Goal: Transaction & Acquisition: Book appointment/travel/reservation

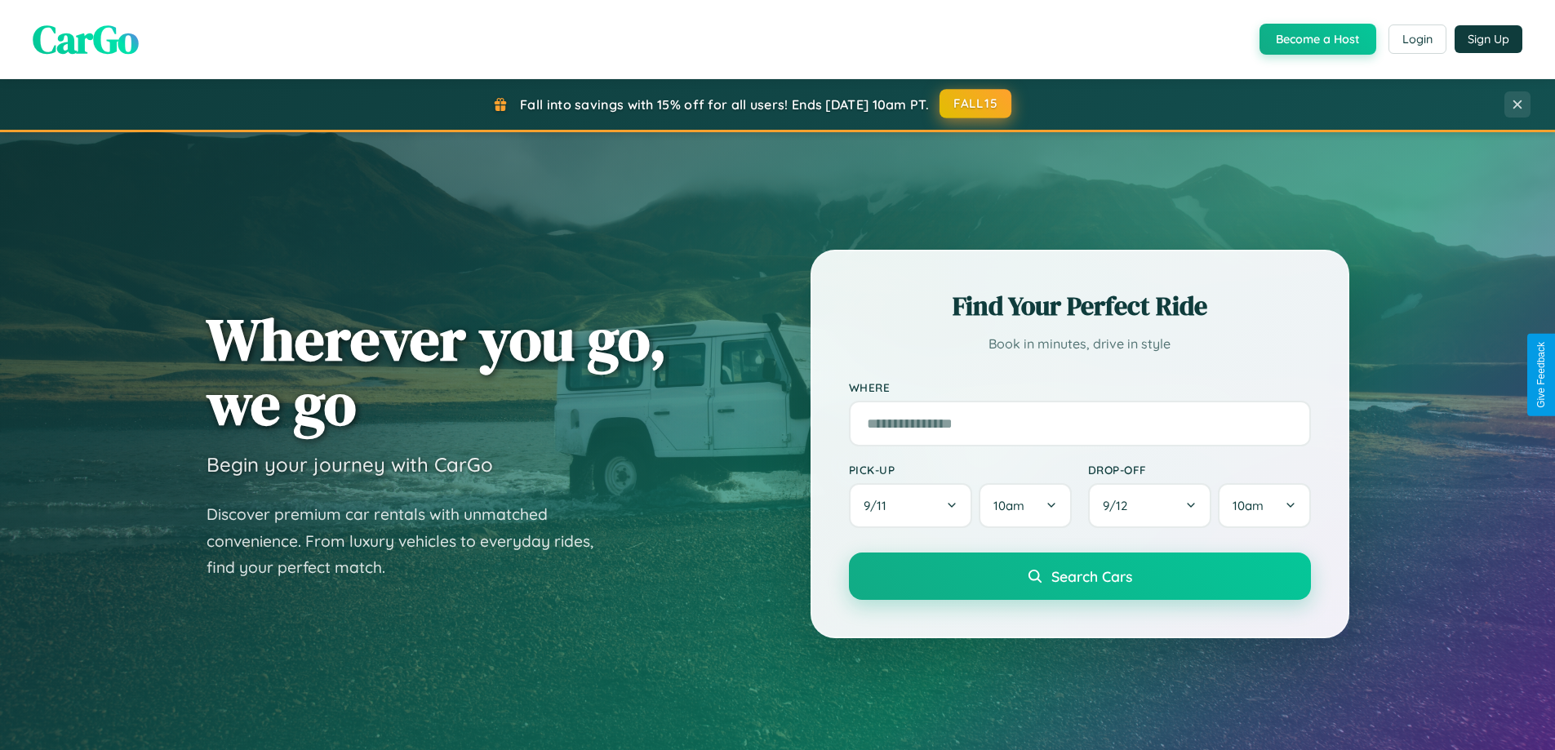
click at [976, 104] on button "FALL15" at bounding box center [975, 103] width 72 height 29
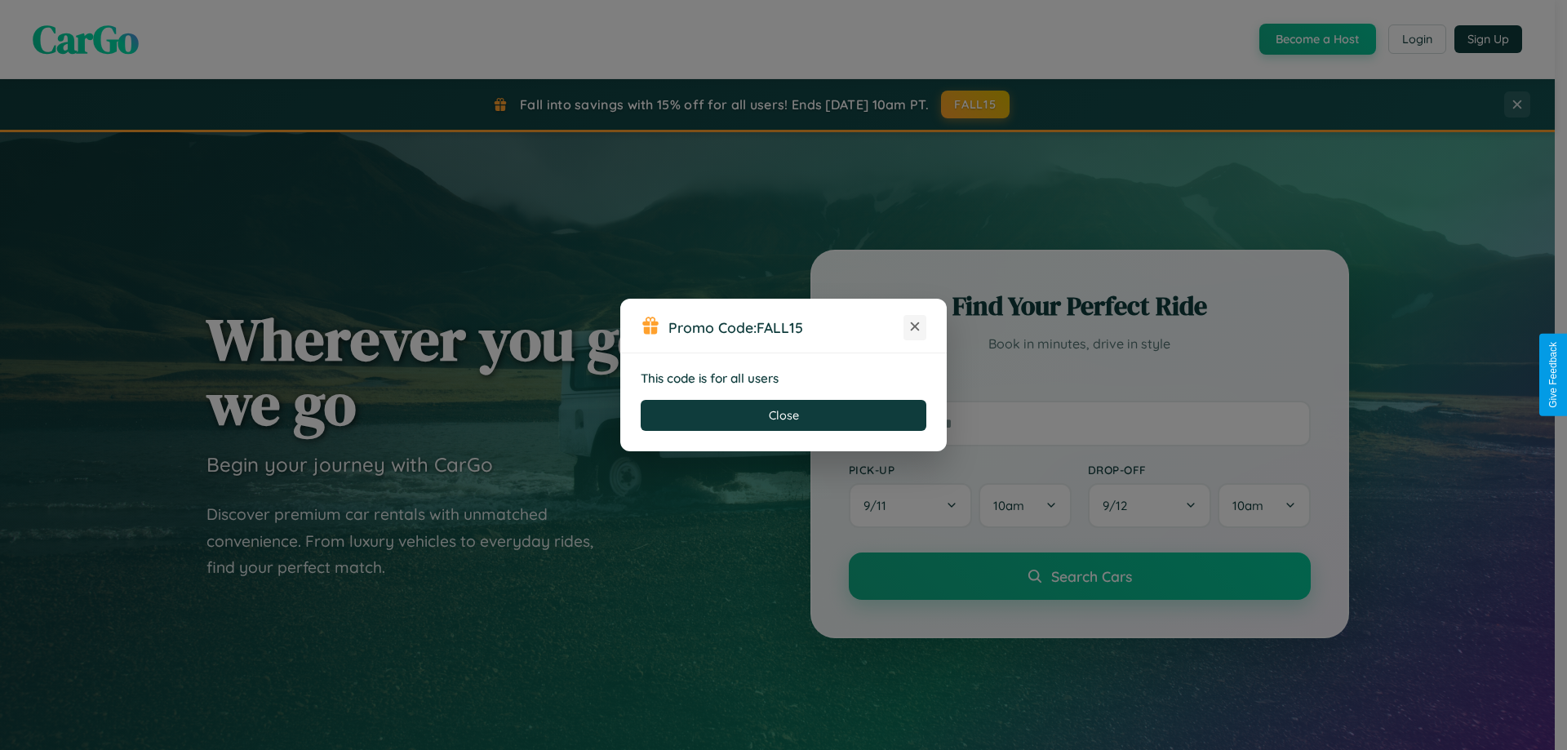
click at [915, 327] on icon at bounding box center [915, 326] width 16 height 16
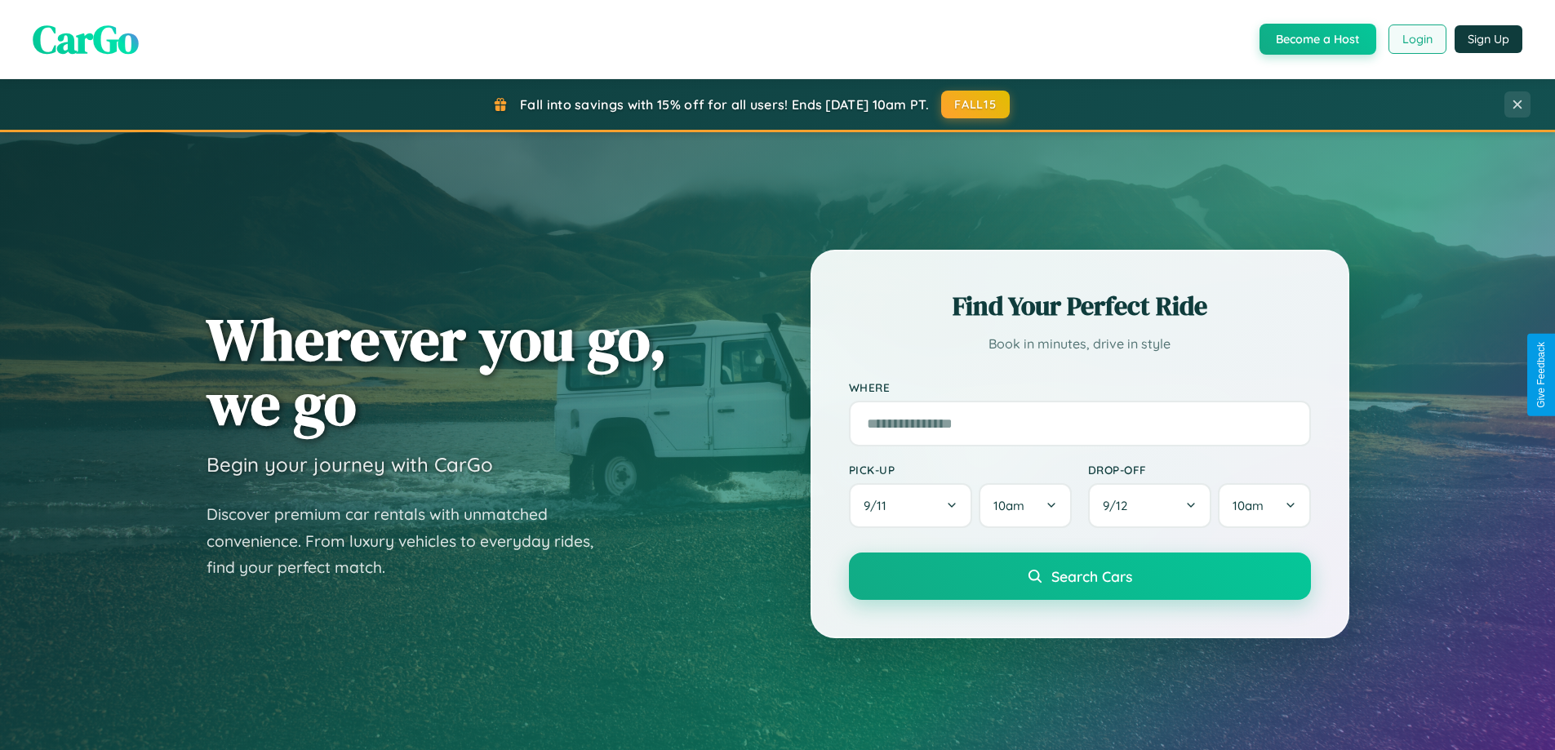
click at [1416, 39] on button "Login" at bounding box center [1417, 38] width 58 height 29
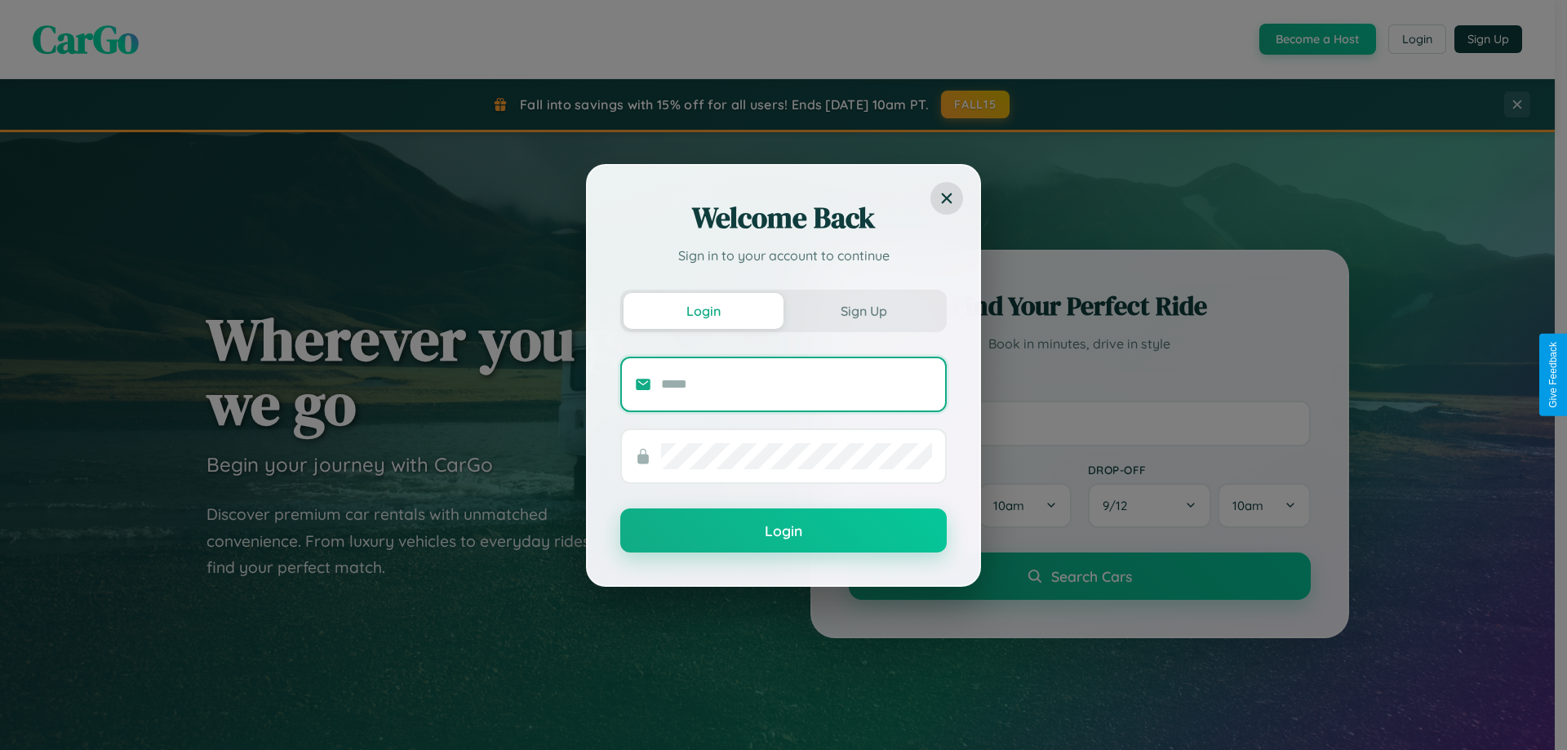
click at [797, 384] on input "text" at bounding box center [796, 384] width 271 height 26
type input "**********"
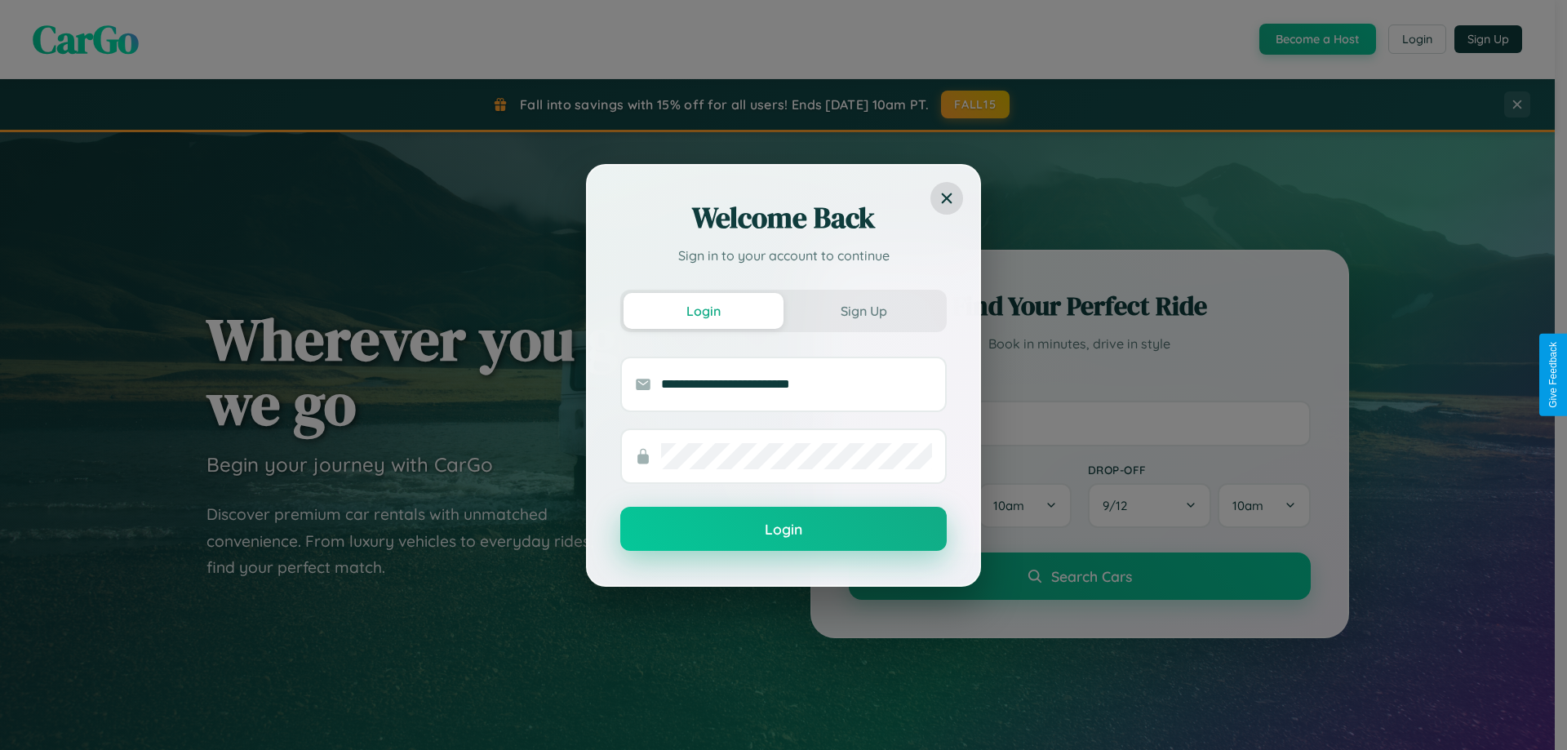
click at [783, 530] on button "Login" at bounding box center [783, 529] width 326 height 44
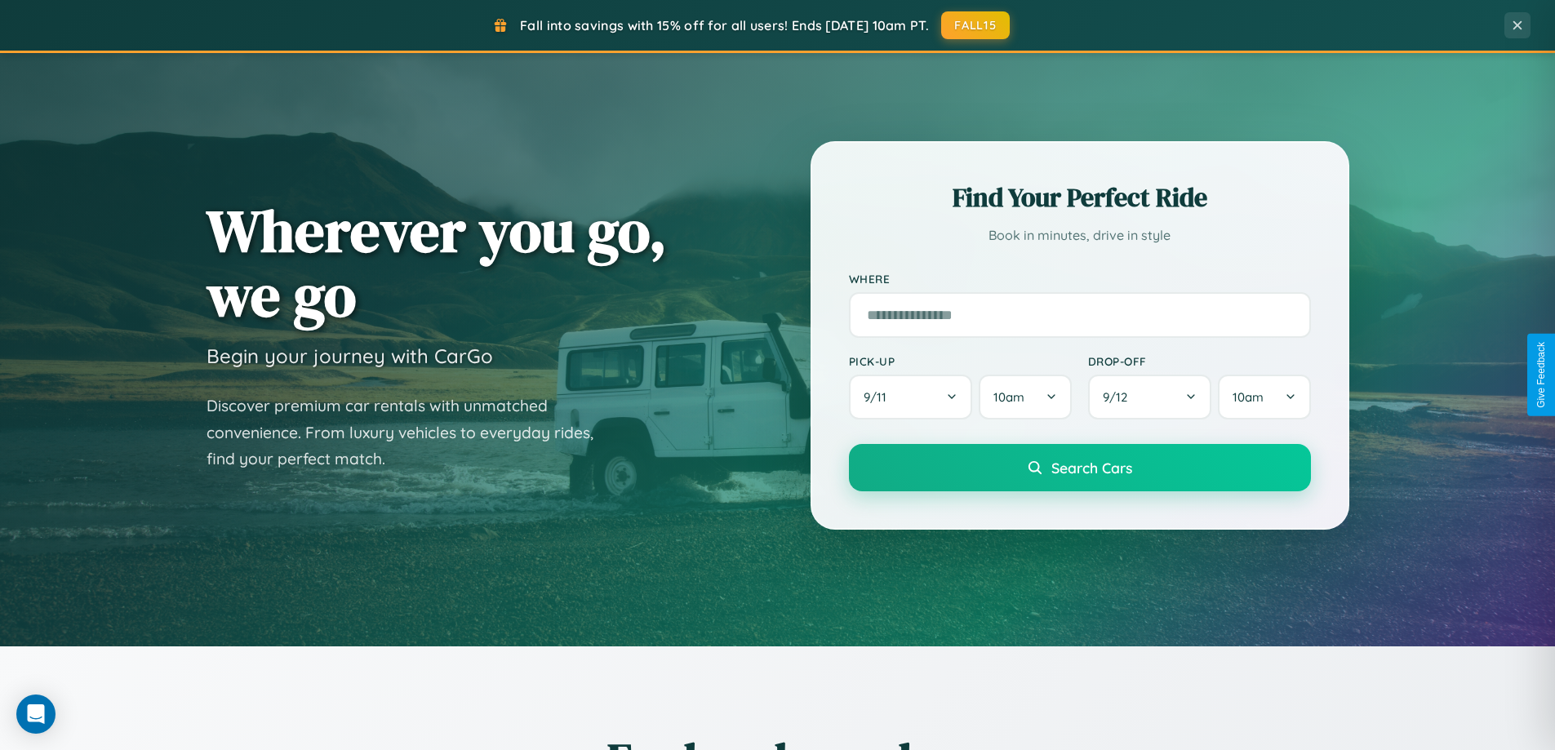
scroll to position [703, 0]
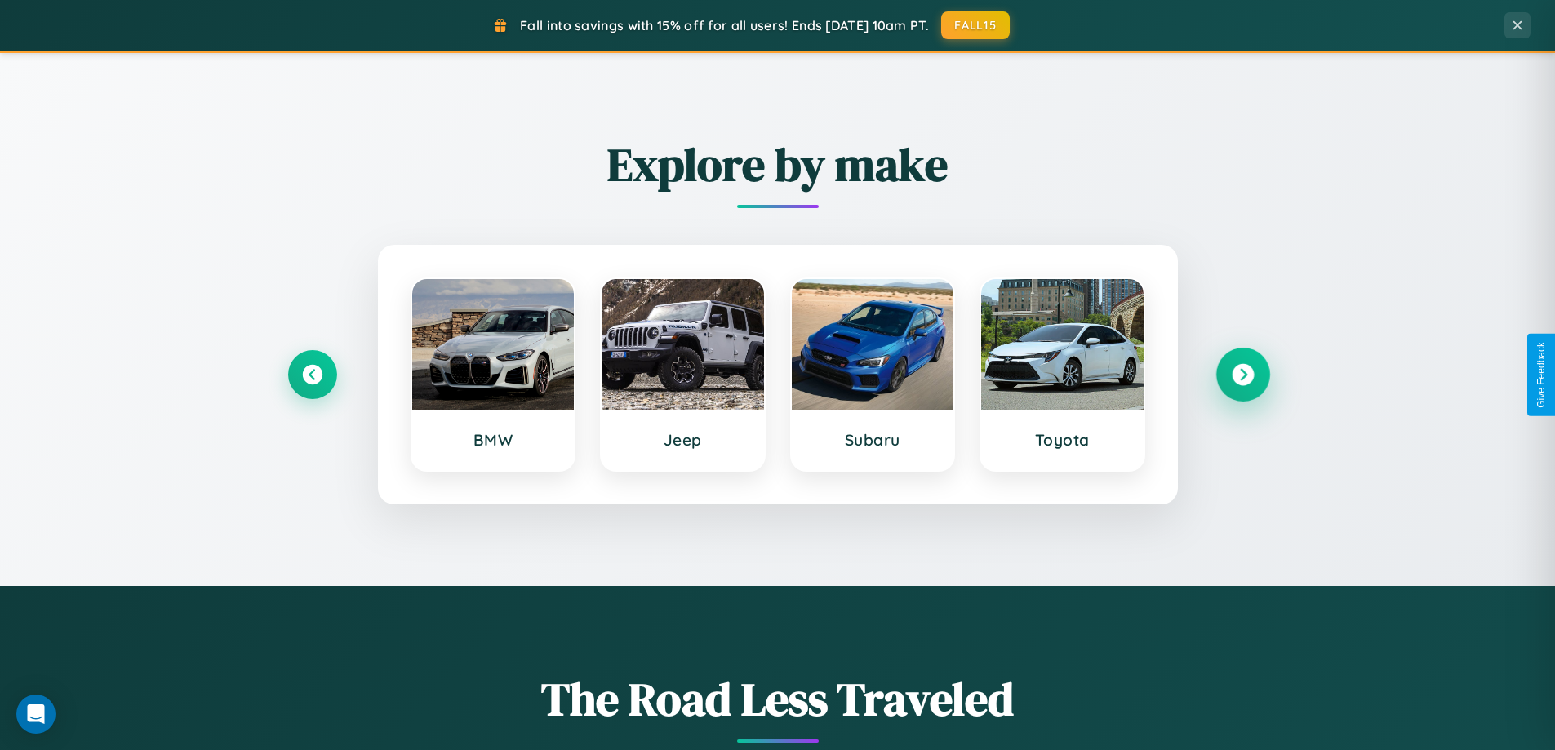
click at [1242, 375] on icon at bounding box center [1243, 375] width 22 height 22
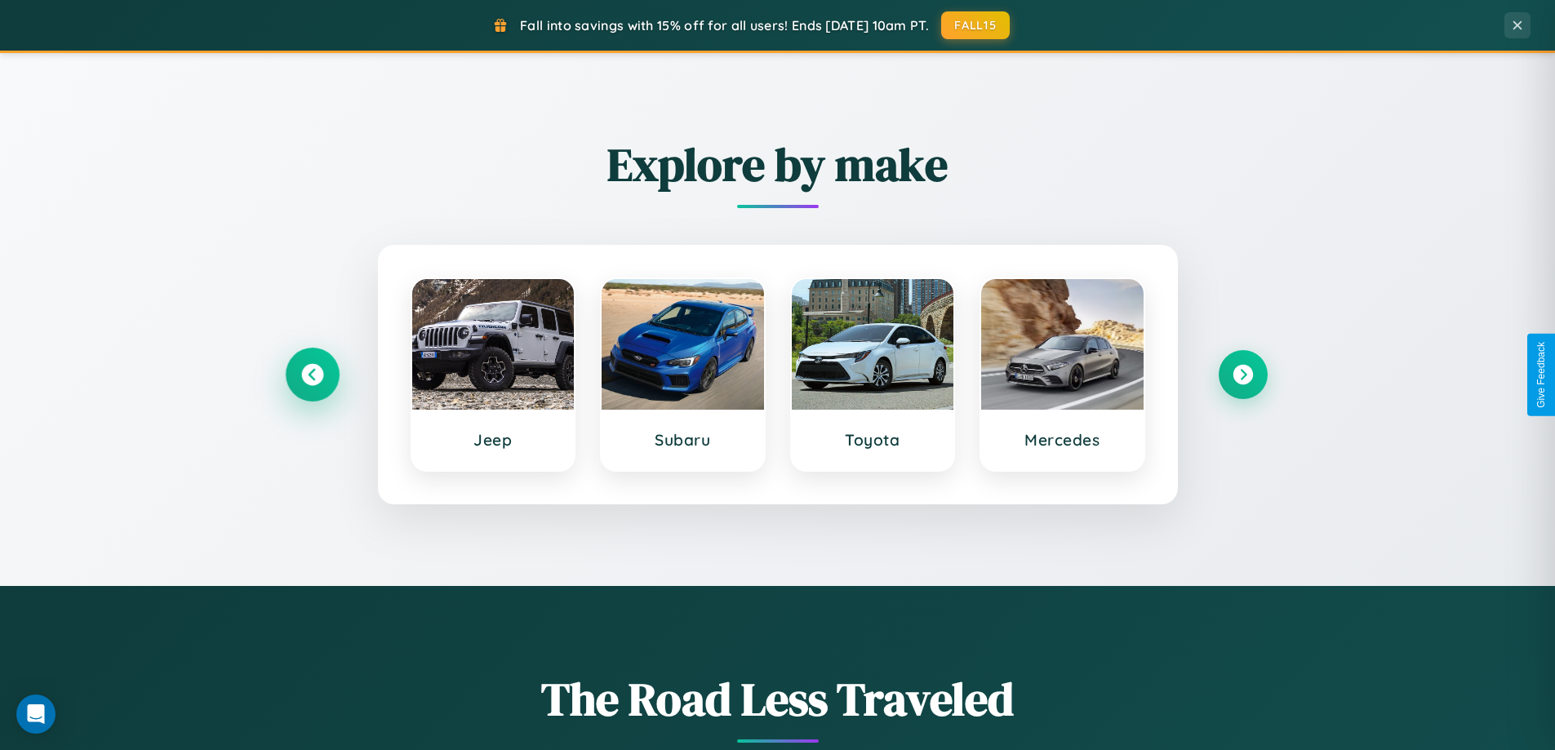
click at [312, 375] on icon at bounding box center [312, 375] width 22 height 22
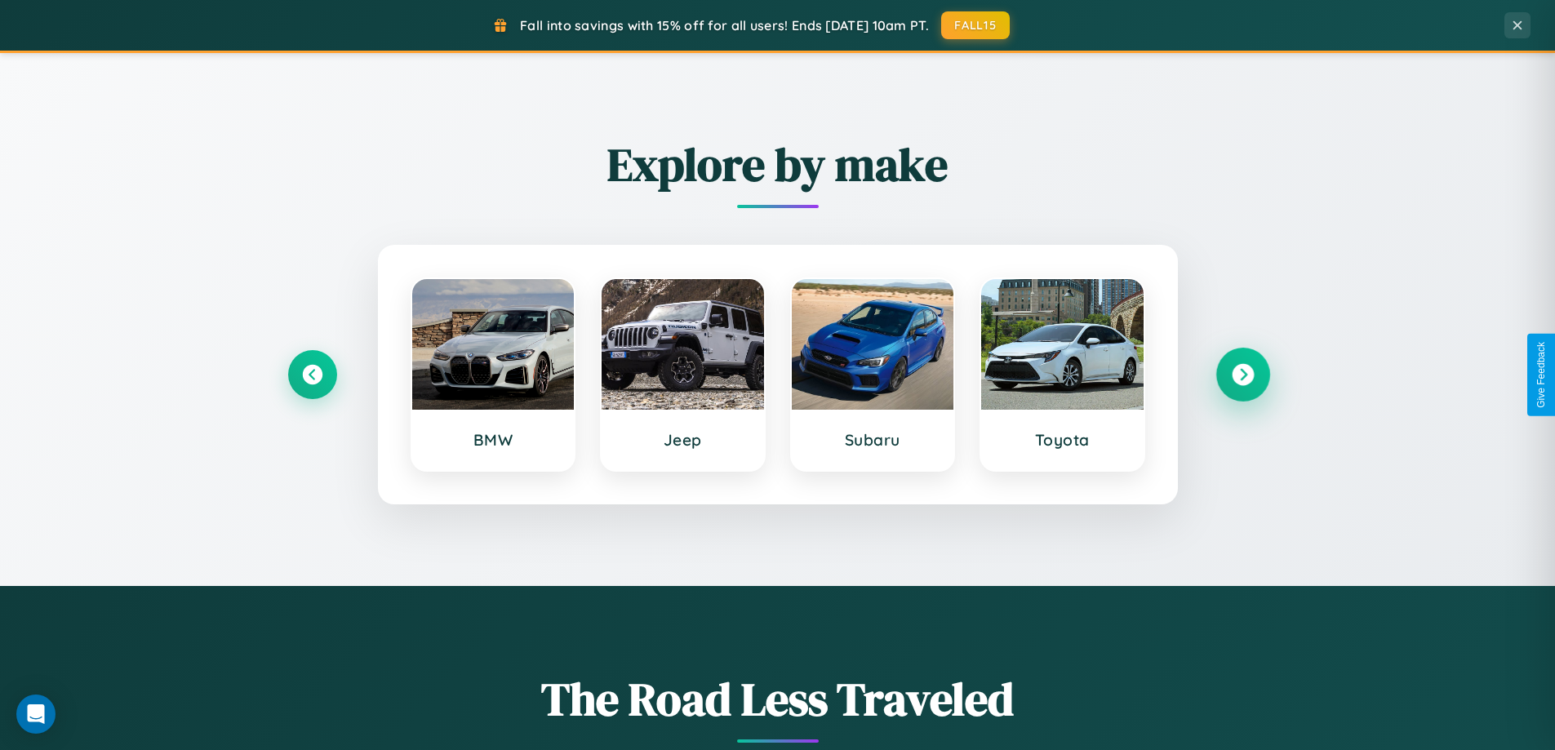
click at [1242, 375] on icon at bounding box center [1243, 375] width 22 height 22
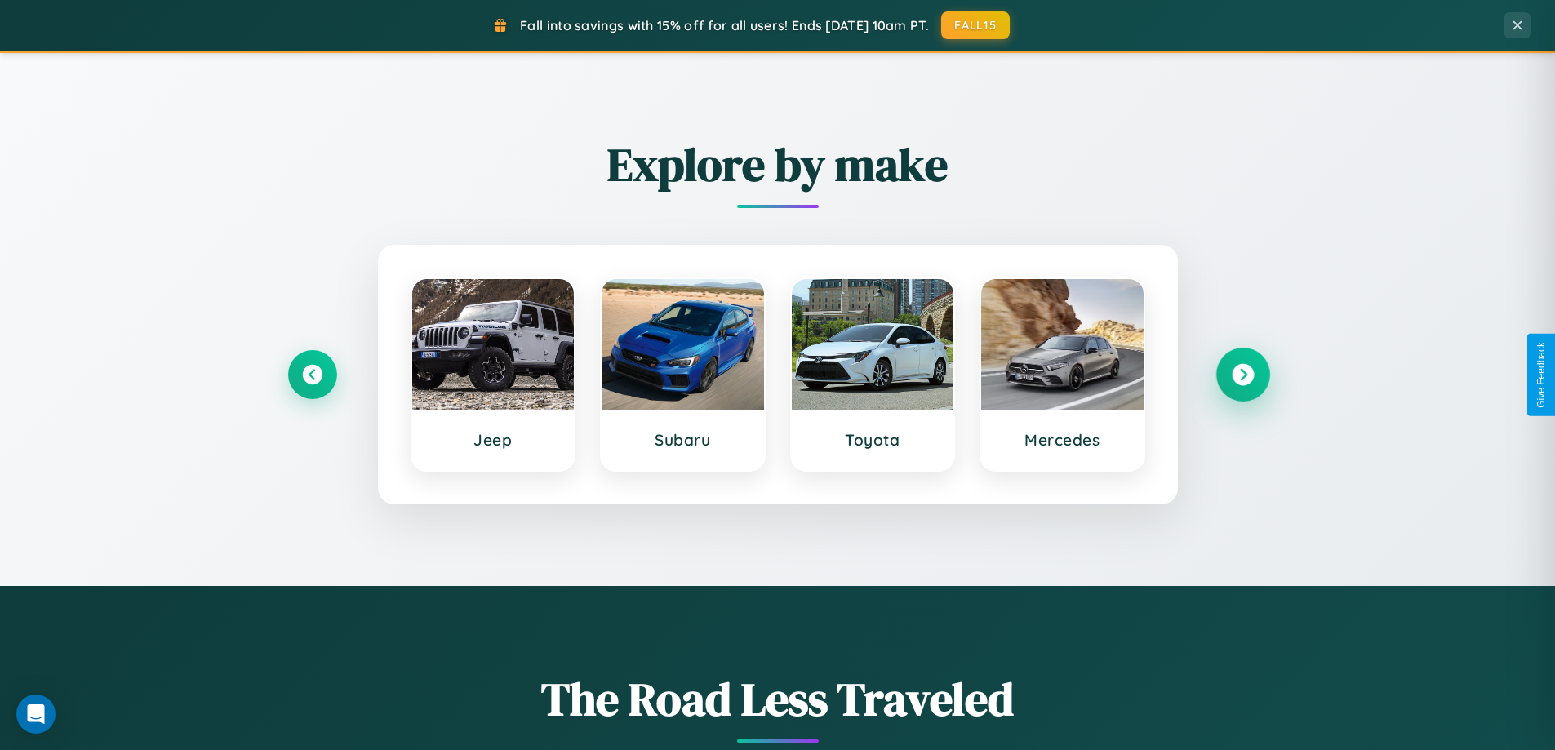
click at [1242, 375] on icon at bounding box center [1243, 375] width 22 height 22
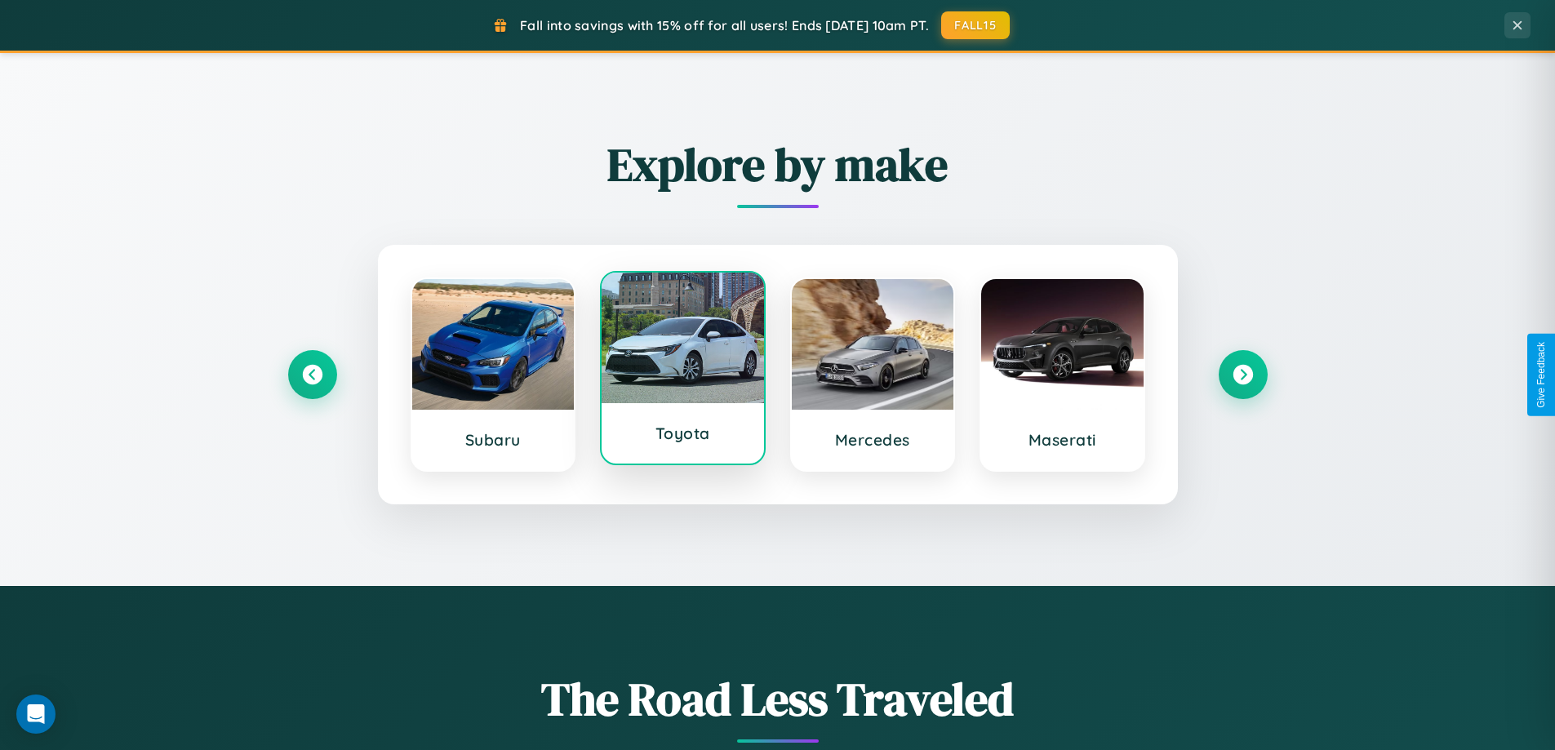
click at [682, 368] on div at bounding box center [682, 338] width 162 height 131
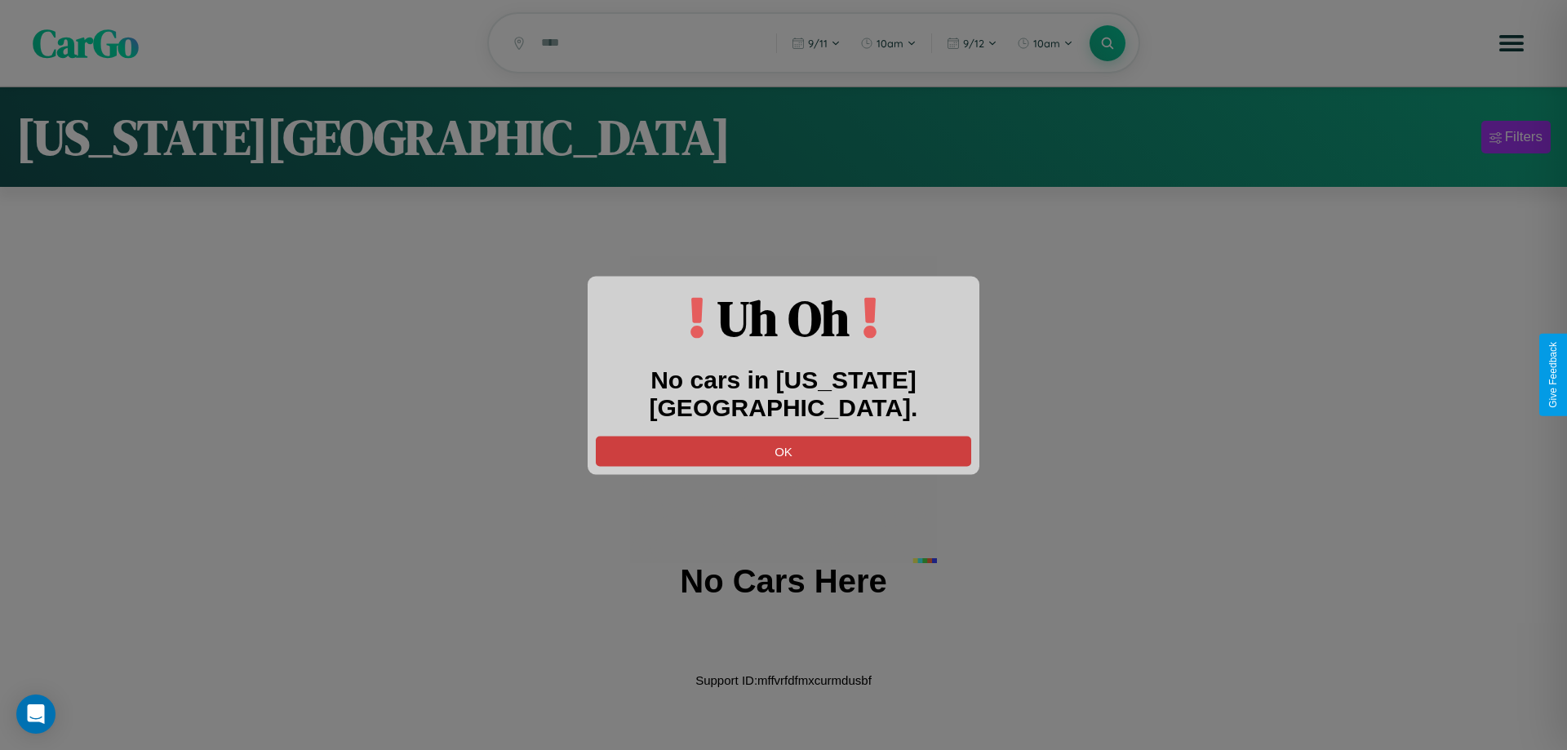
click at [783, 436] on button "OK" at bounding box center [783, 451] width 375 height 30
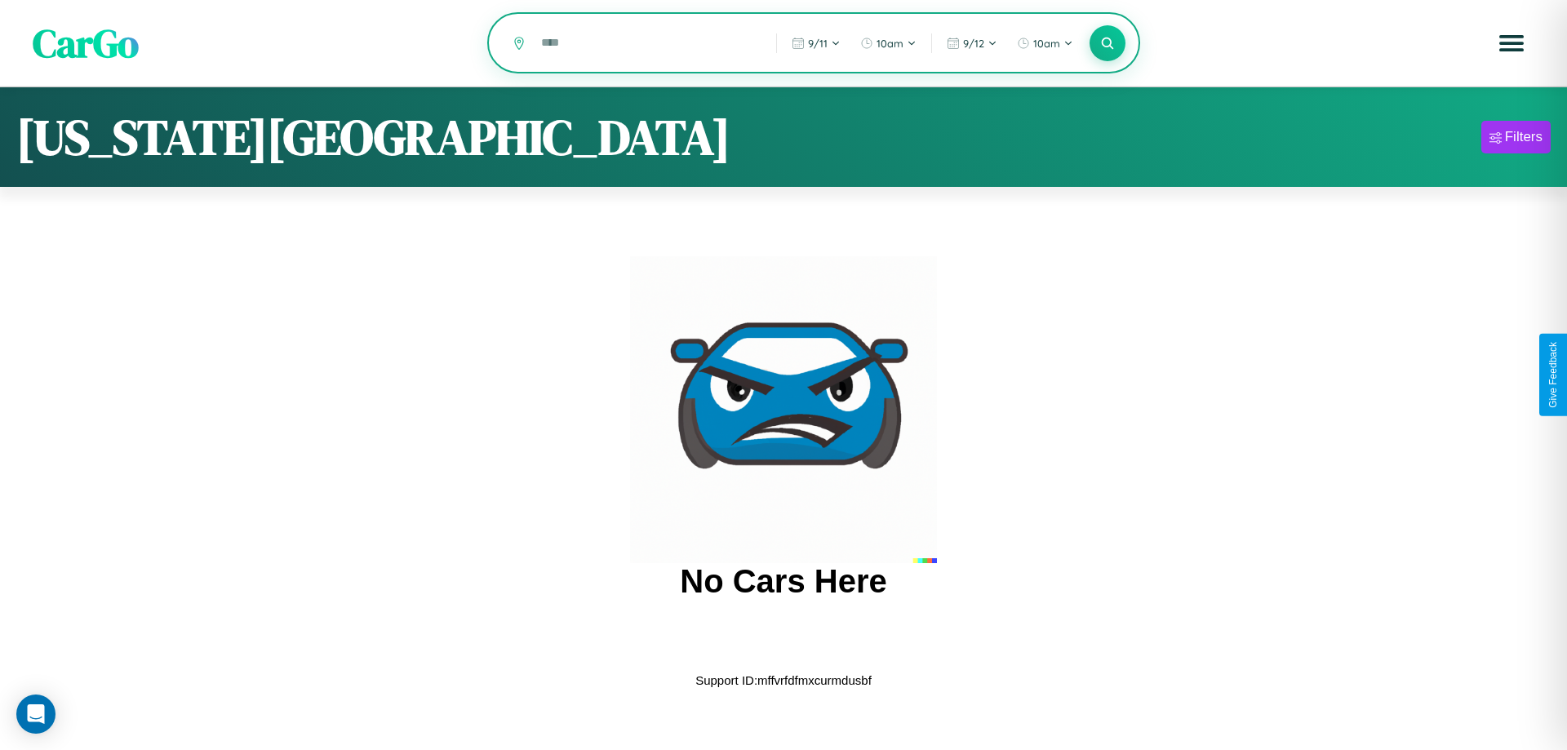
click at [647, 44] on input "text" at bounding box center [646, 43] width 227 height 29
type input "*"
type input "*****"
click at [1107, 43] on icon at bounding box center [1107, 43] width 16 height 16
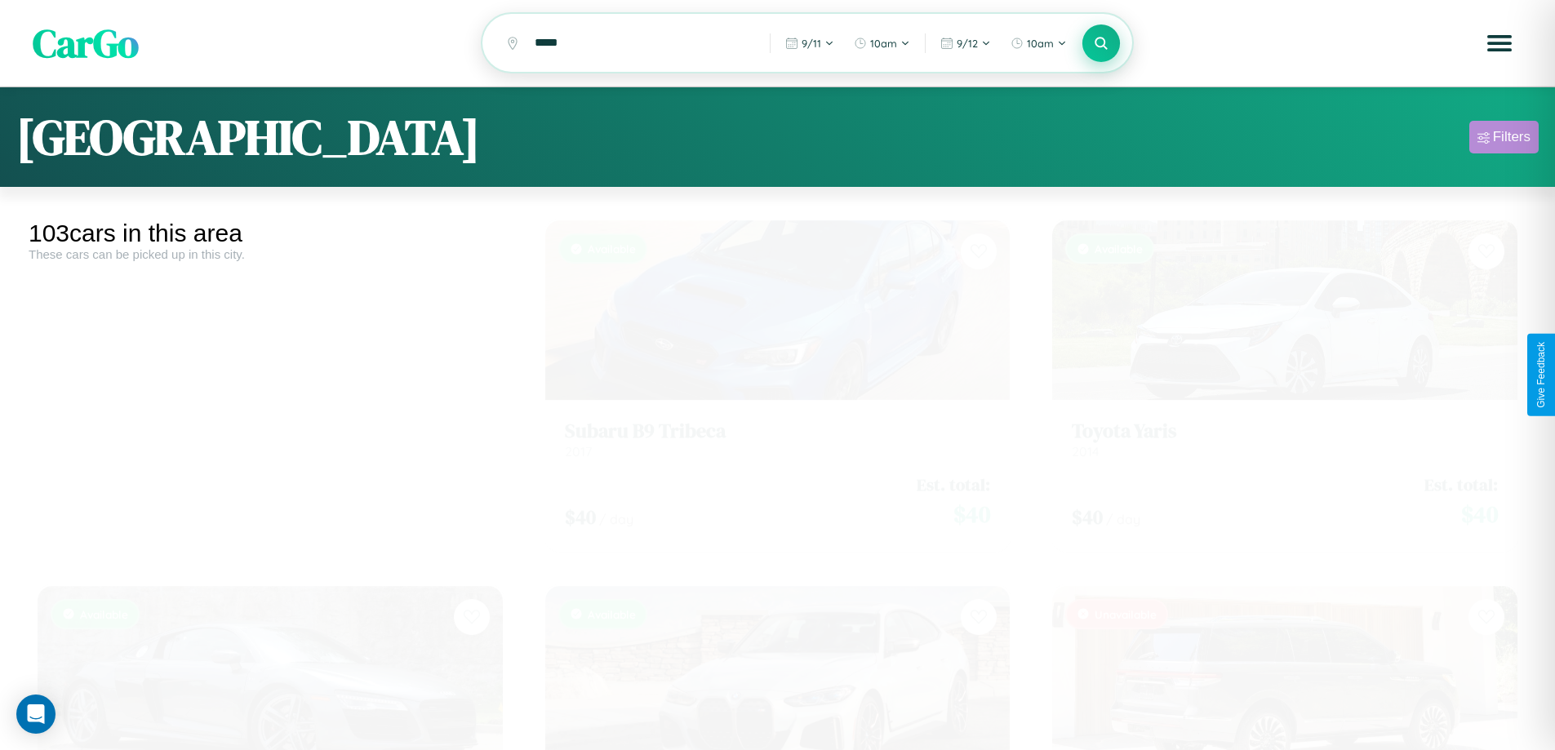
click at [1503, 140] on div "Filters" at bounding box center [1512, 137] width 38 height 16
